Goal: Find specific page/section: Find specific page/section

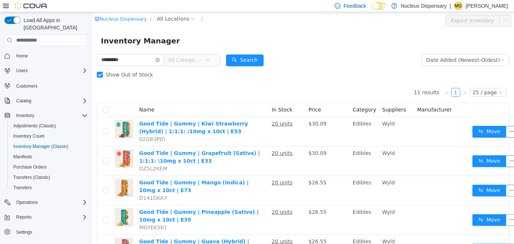
scroll to position [137, 0]
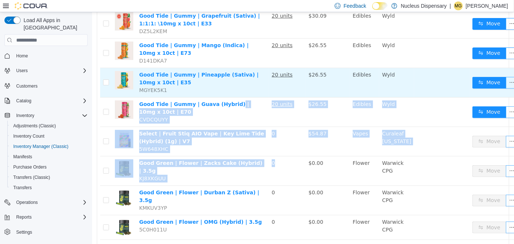
drag, startPoint x: 309, startPoint y: 159, endPoint x: 208, endPoint y: 91, distance: 122.1
click at [208, 91] on tbody "Good Tide | Gummy | Kiwi Strawberry (Hybrid) | 1:1:1: /10mg x 10ct | E53 02GB3P…" at bounding box center [311, 139] width 423 height 319
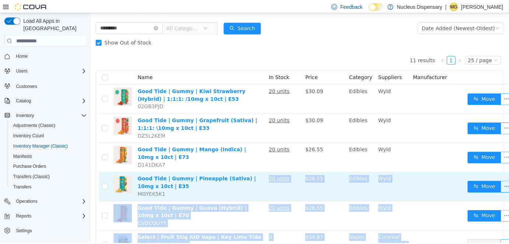
scroll to position [0, 0]
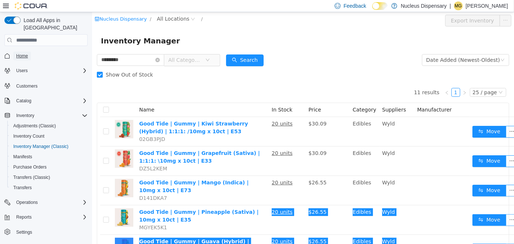
click at [18, 53] on span "Home" at bounding box center [22, 56] width 12 height 6
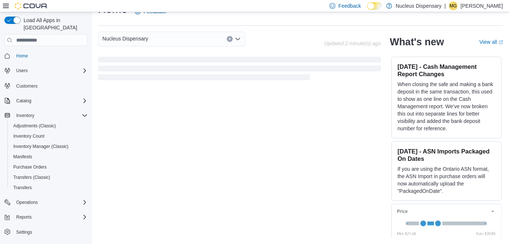
scroll to position [274, 0]
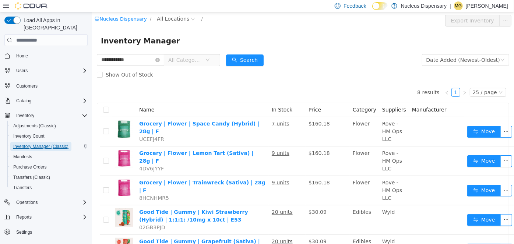
click at [27, 142] on span "Inventory Manager (Classic)" at bounding box center [40, 146] width 55 height 9
